Goal: Transaction & Acquisition: Purchase product/service

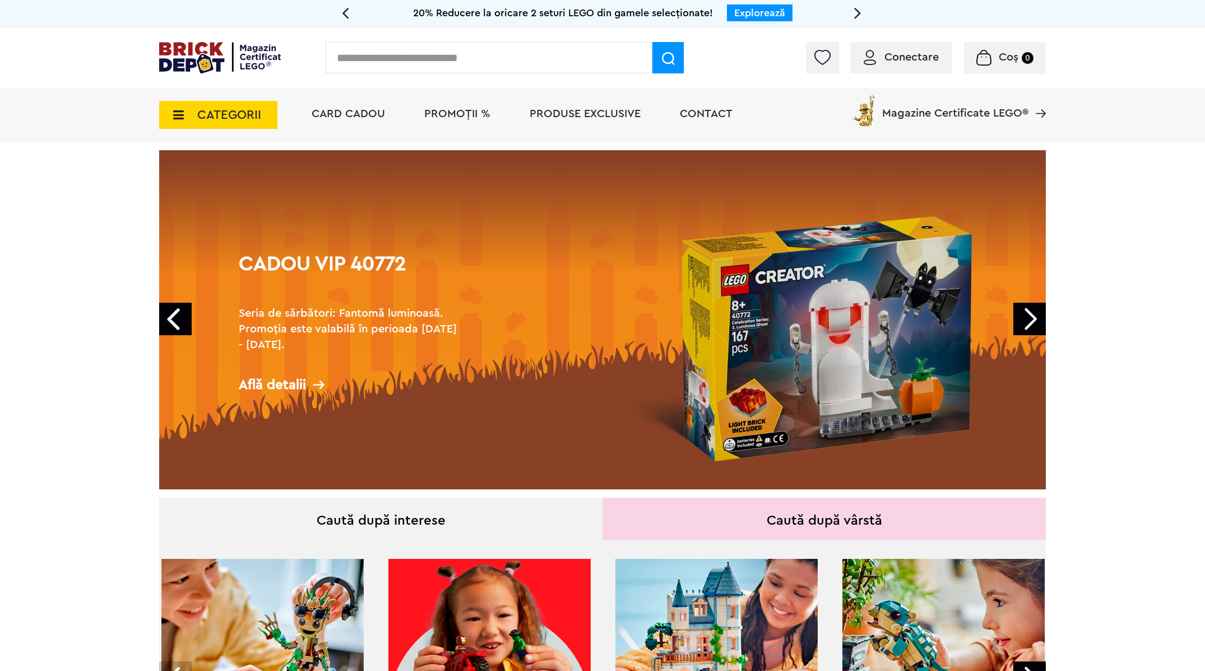
click at [213, 117] on span "CATEGORII" at bounding box center [229, 115] width 64 height 12
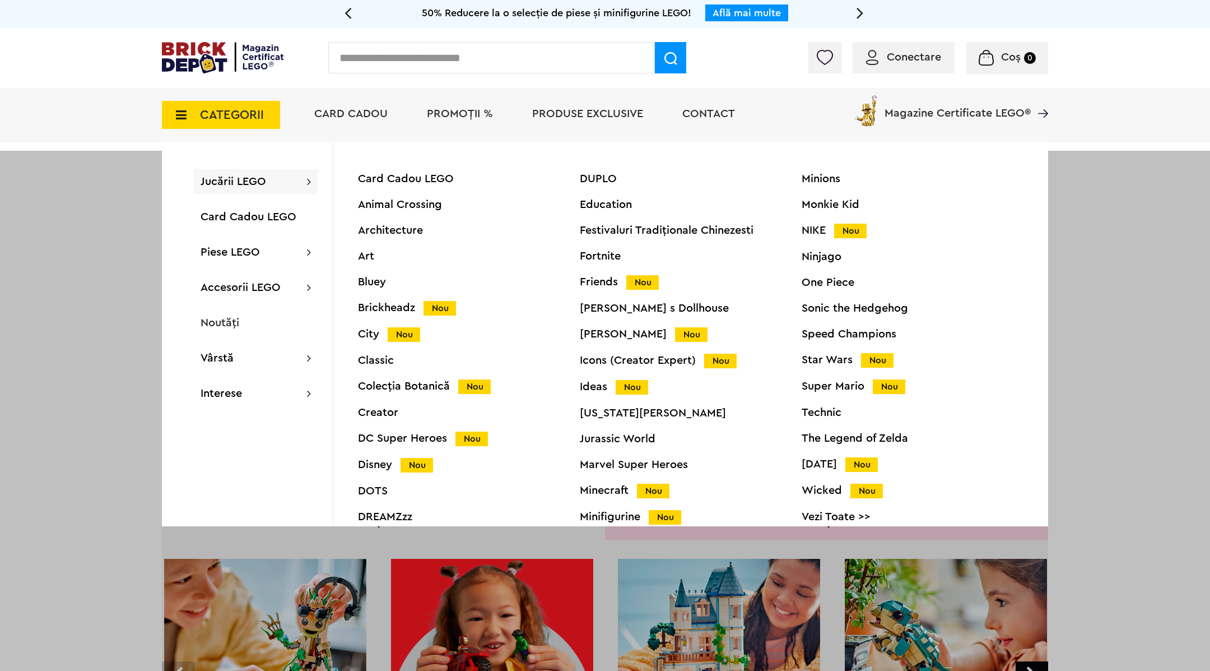
click at [826, 411] on div "Technic" at bounding box center [913, 412] width 222 height 11
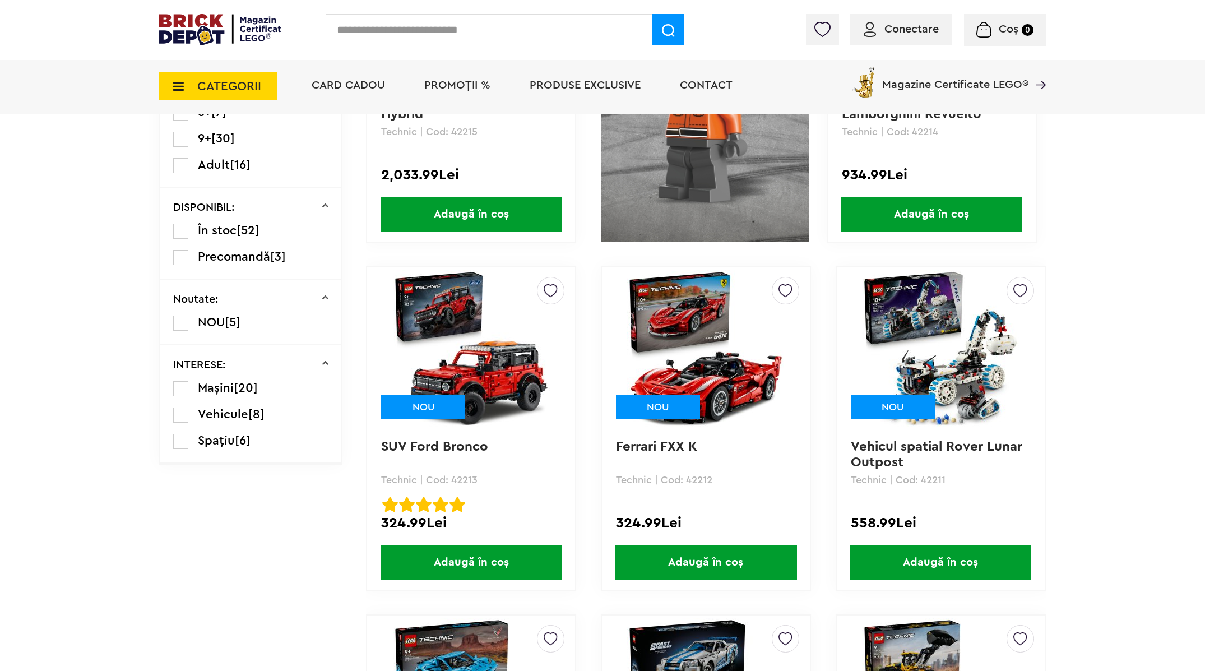
scroll to position [472, 0]
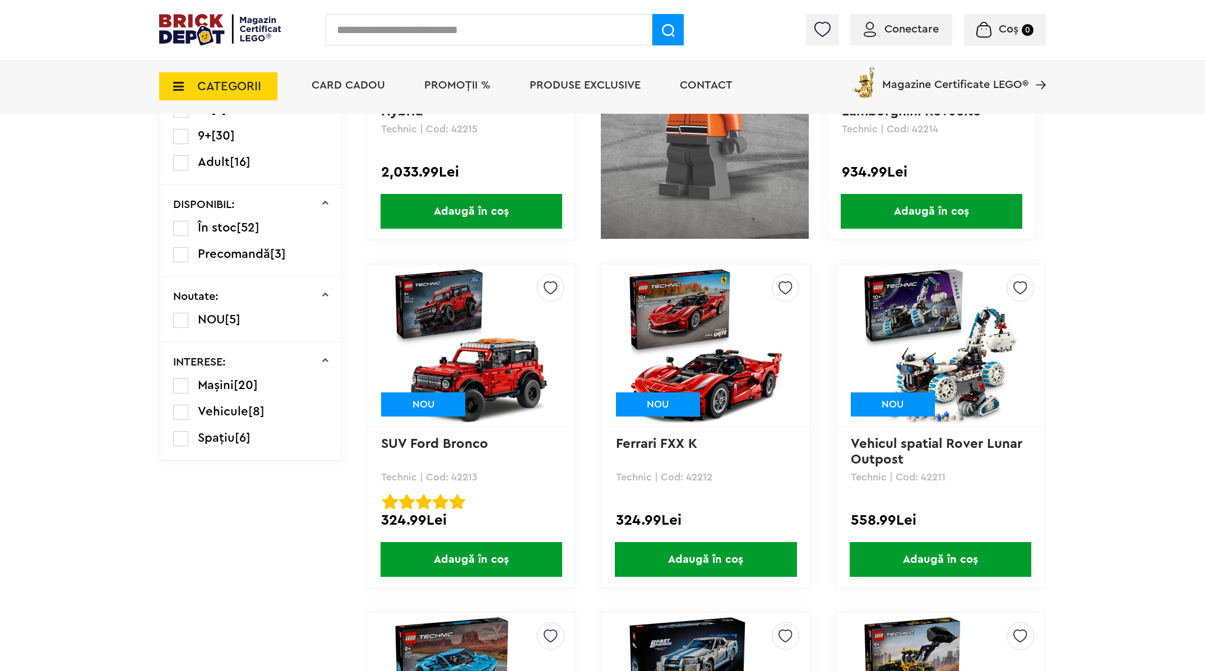
click at [726, 557] on span "Adaugă în coș" at bounding box center [706, 559] width 182 height 35
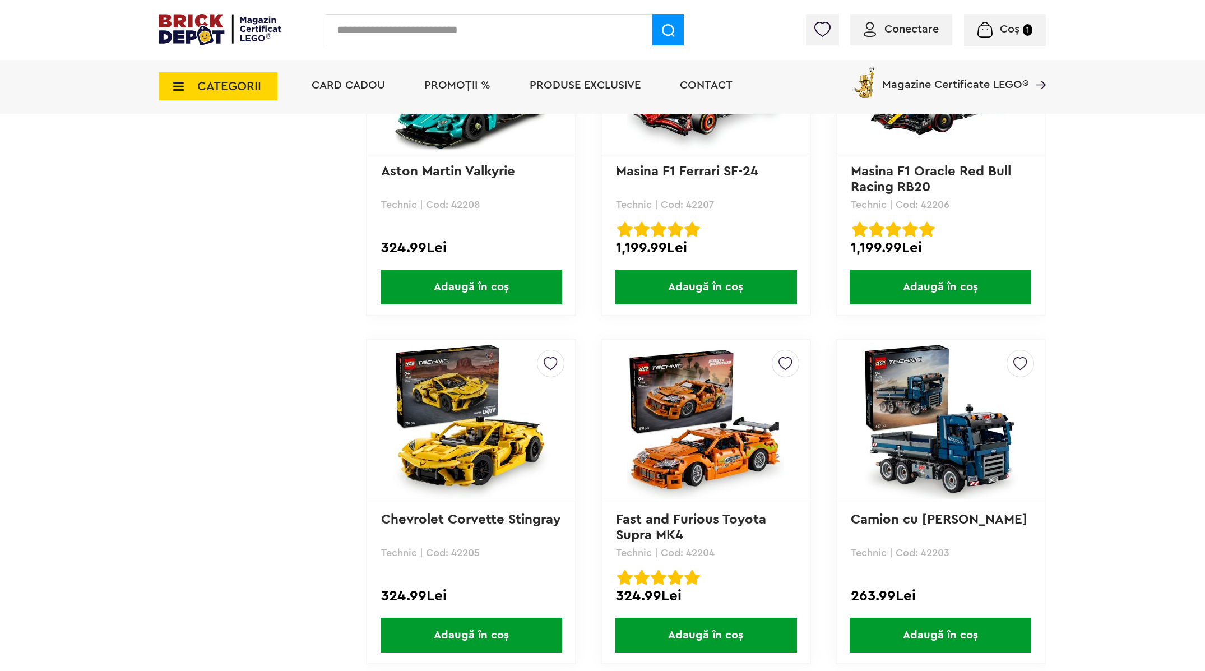
scroll to position [1445, 0]
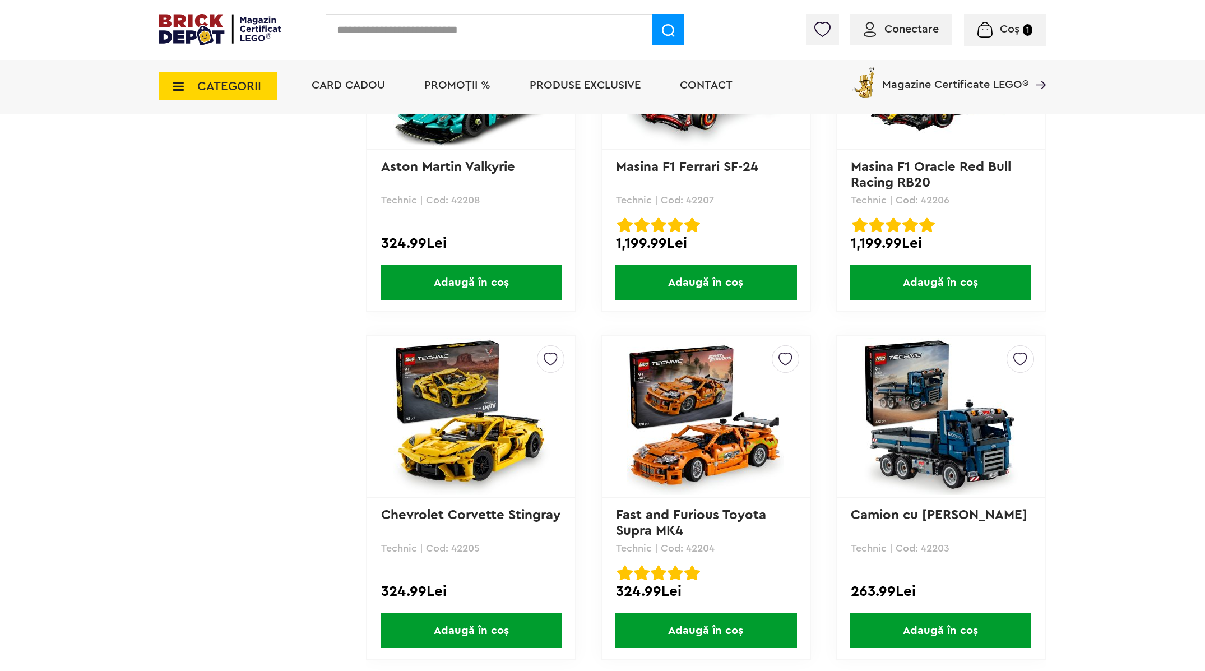
click at [527, 282] on span "Adaugă în coș" at bounding box center [471, 282] width 182 height 35
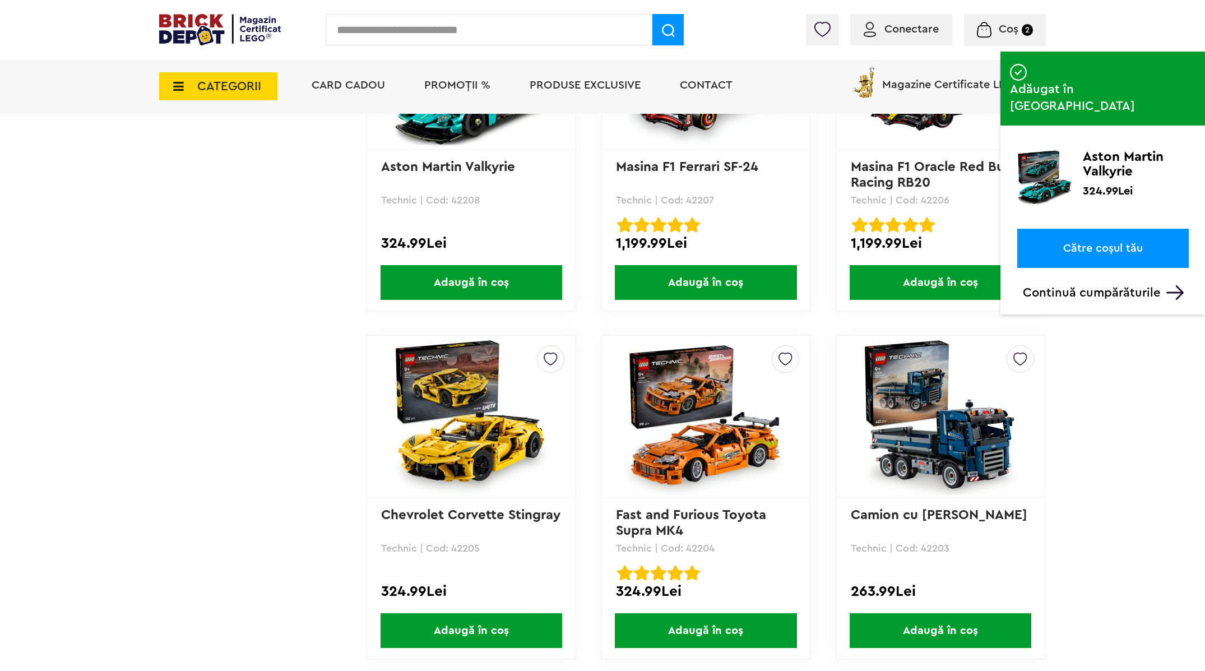
click at [1072, 229] on link "Către coșul tău" at bounding box center [1102, 248] width 171 height 39
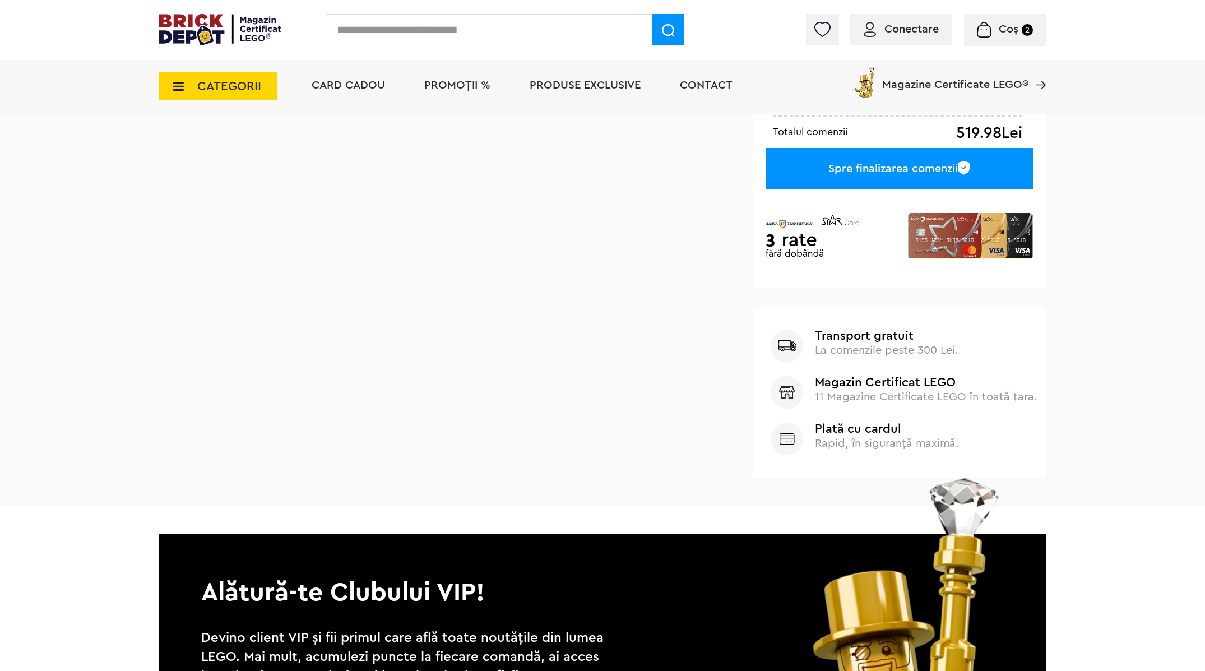
scroll to position [541, 0]
